Goal: Check status: Check status

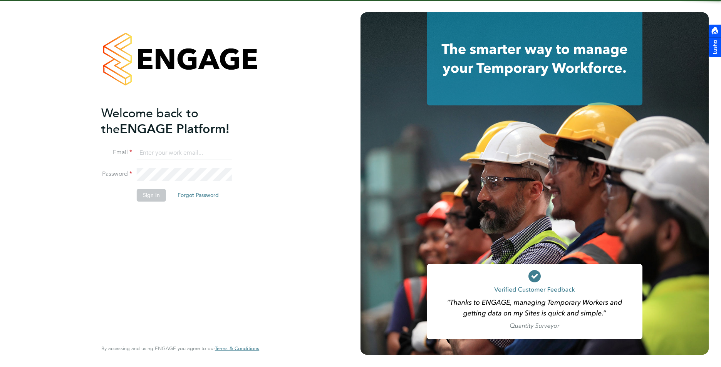
type input "[PERSON_NAME][EMAIL_ADDRESS][DOMAIN_NAME]"
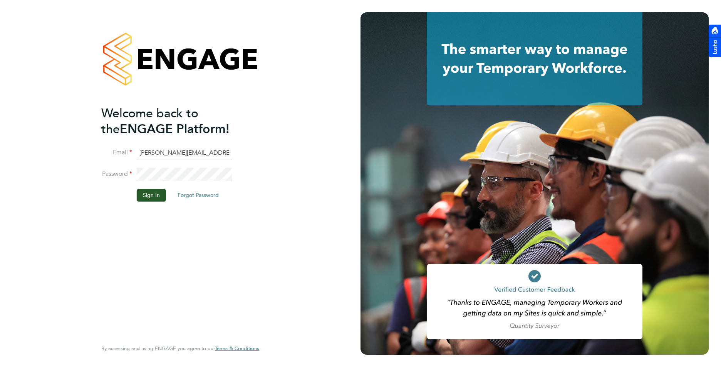
drag, startPoint x: 148, startPoint y: 195, endPoint x: 665, endPoint y: 292, distance: 525.5
click at [148, 195] on button "Sign In" at bounding box center [151, 195] width 29 height 12
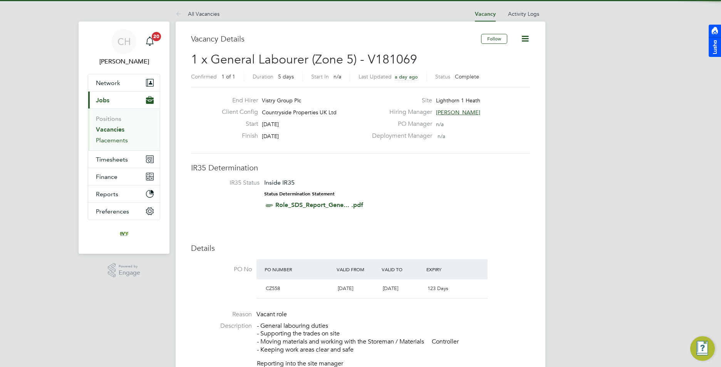
click at [111, 141] on link "Placements" at bounding box center [112, 140] width 32 height 7
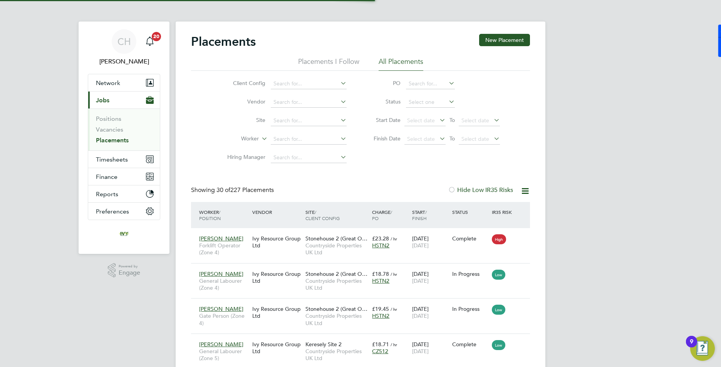
scroll to position [29, 54]
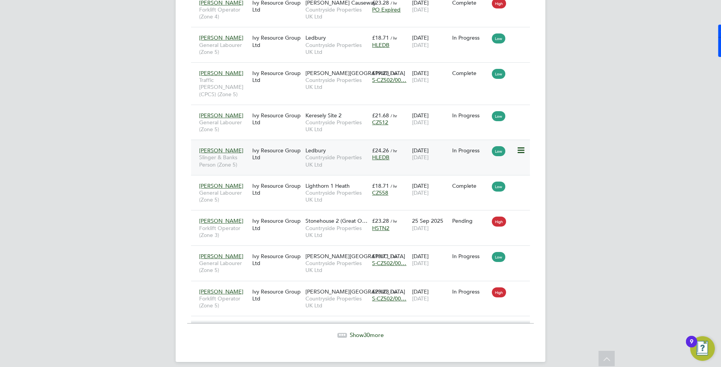
click at [330, 146] on div "Ledbury Countryside Properties UK Ltd" at bounding box center [337, 157] width 67 height 29
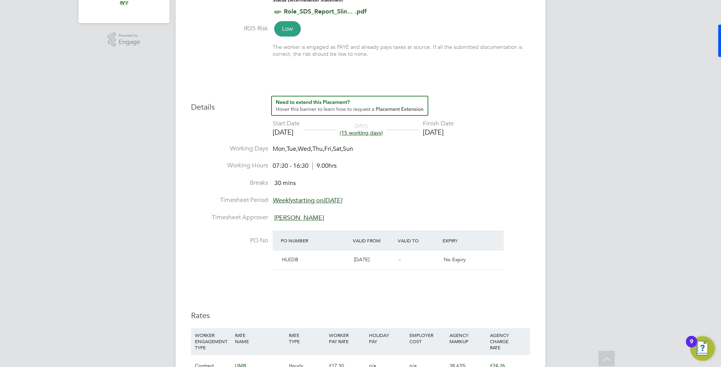
drag, startPoint x: 475, startPoint y: 132, endPoint x: 438, endPoint y: 132, distance: 36.2
click at [438, 132] on li "Start Date 19 Sep 2025 DAYS (15 working days) Finish Date 03 Oct 2025" at bounding box center [360, 132] width 339 height 25
drag, startPoint x: 438, startPoint y: 132, endPoint x: 483, endPoint y: 128, distance: 44.5
click at [483, 128] on li "Start Date 19 Sep 2025 DAYS (15 working days) Finish Date 03 Oct 2025" at bounding box center [360, 132] width 339 height 25
